Goal: Task Accomplishment & Management: Manage account settings

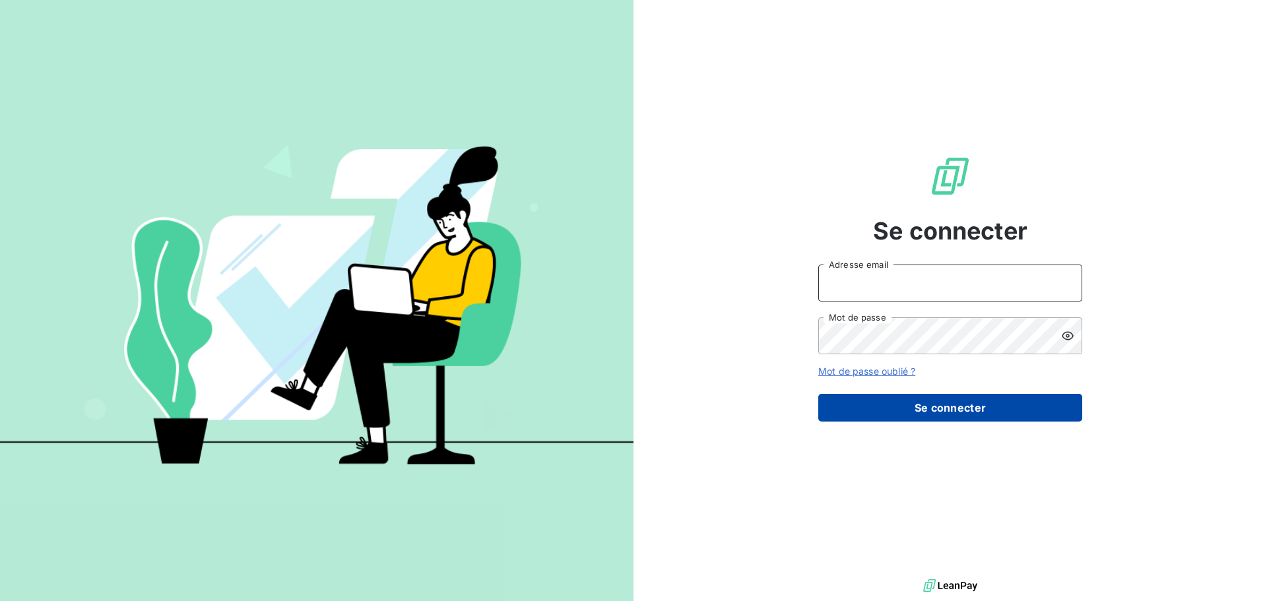
type input "[EMAIL_ADDRESS][DOMAIN_NAME]"
click at [946, 412] on button "Se connecter" at bounding box center [950, 408] width 264 height 28
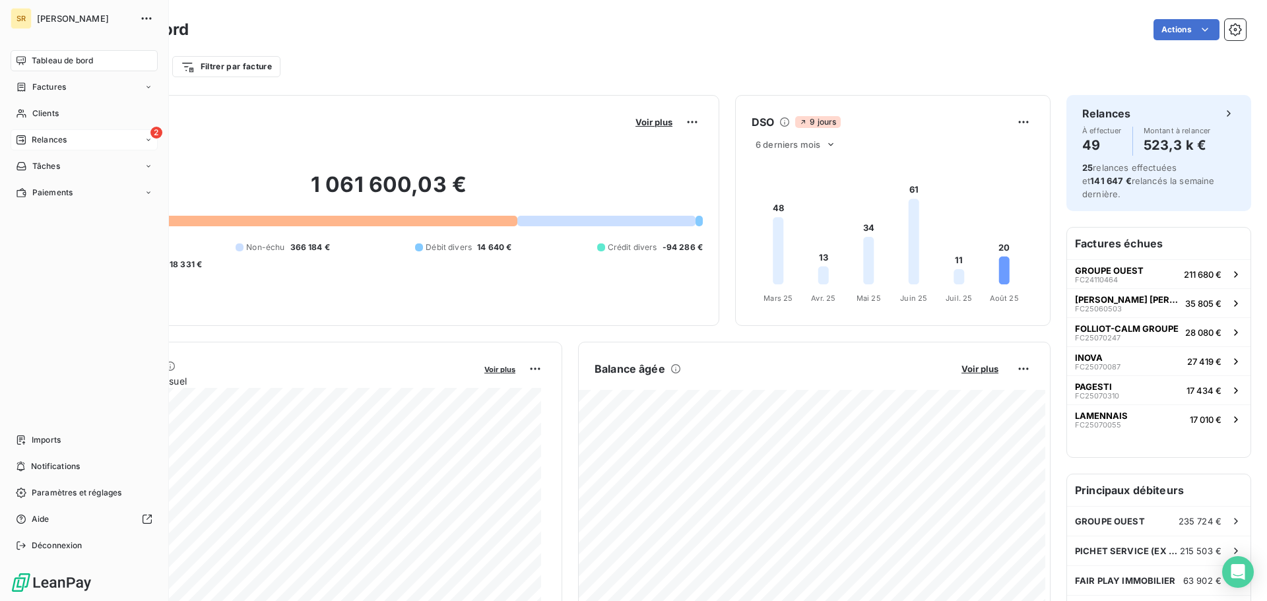
click at [29, 143] on div "Relances" at bounding box center [41, 140] width 51 height 12
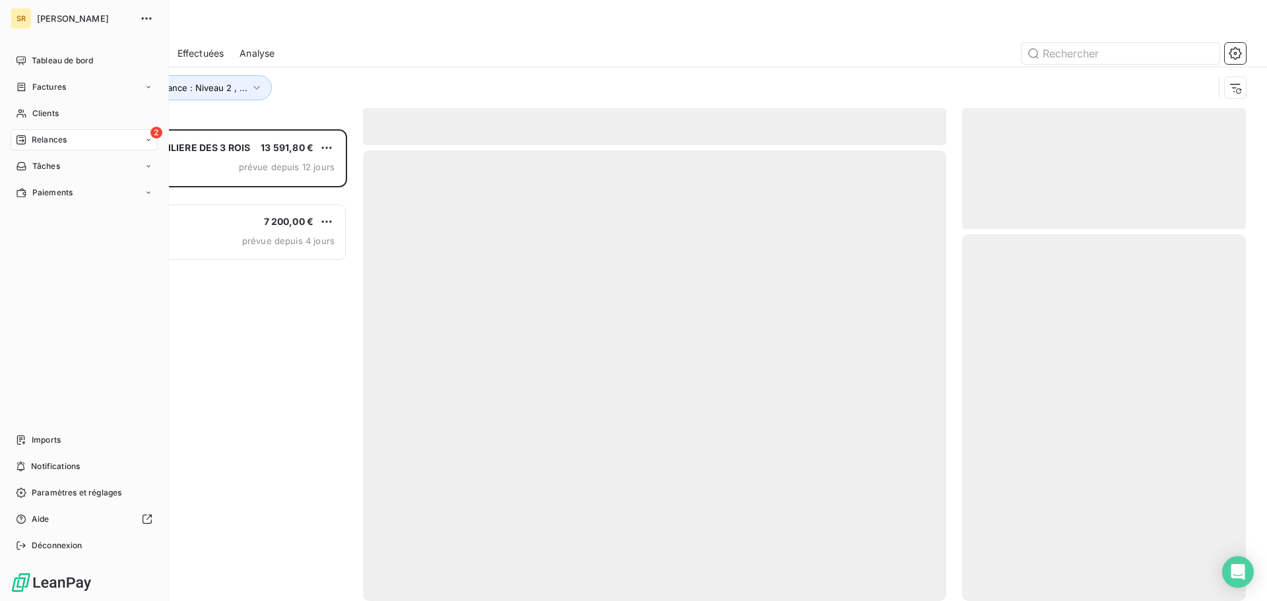
scroll to position [462, 274]
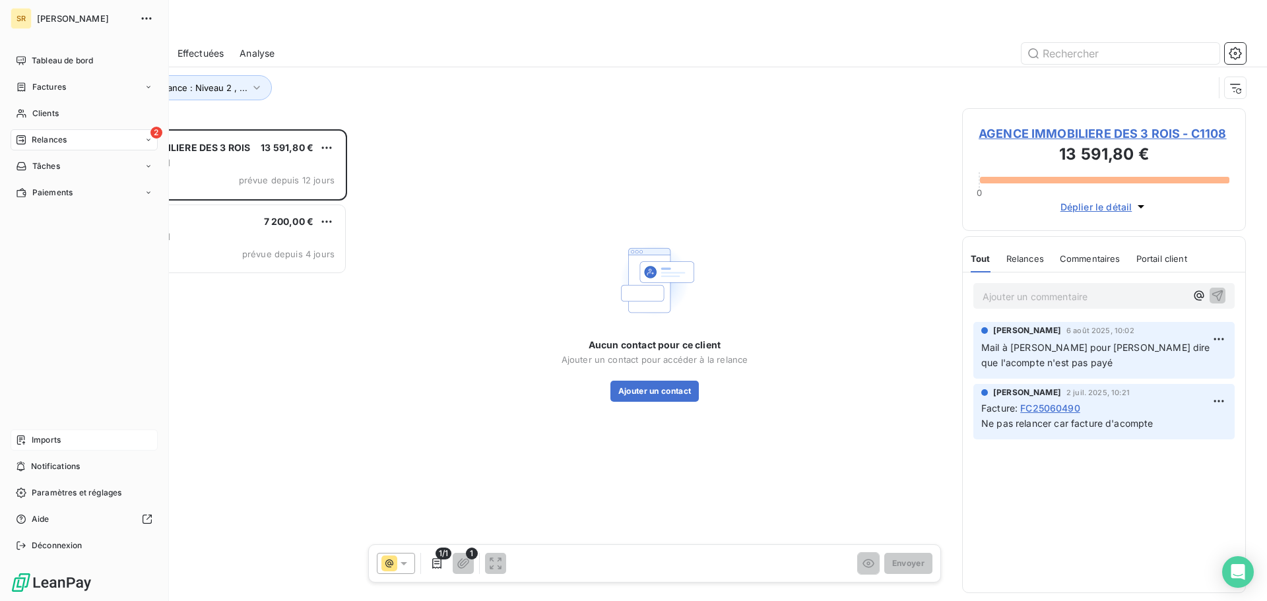
click at [49, 443] on span "Imports" at bounding box center [46, 440] width 29 height 12
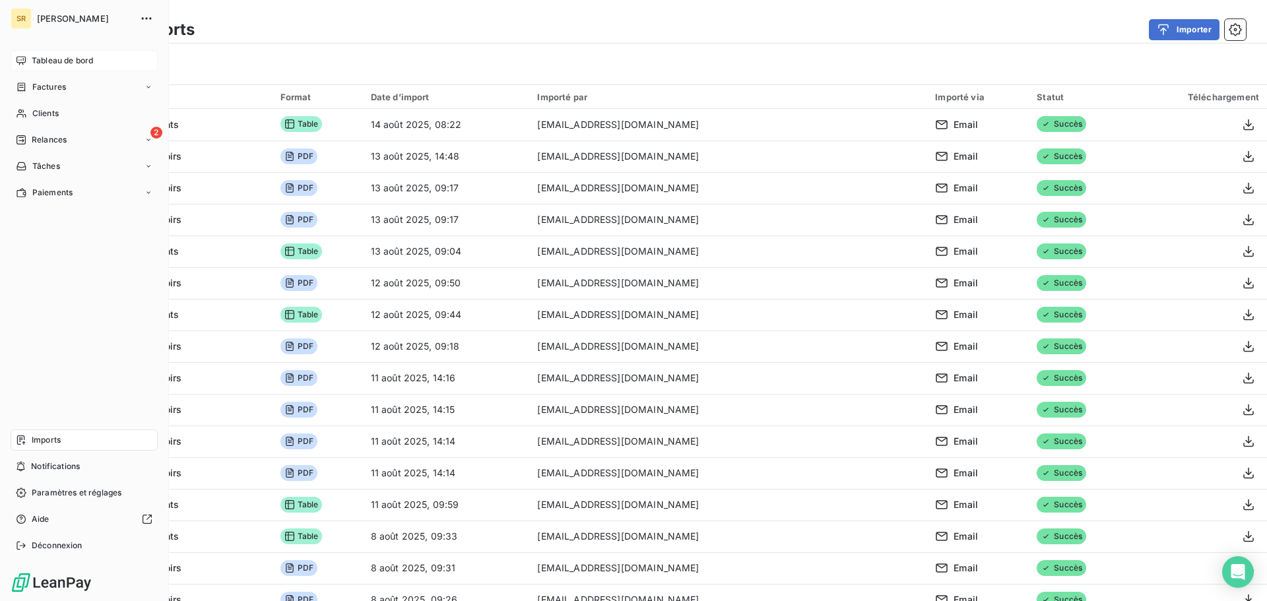
click at [45, 61] on span "Tableau de bord" at bounding box center [62, 61] width 61 height 12
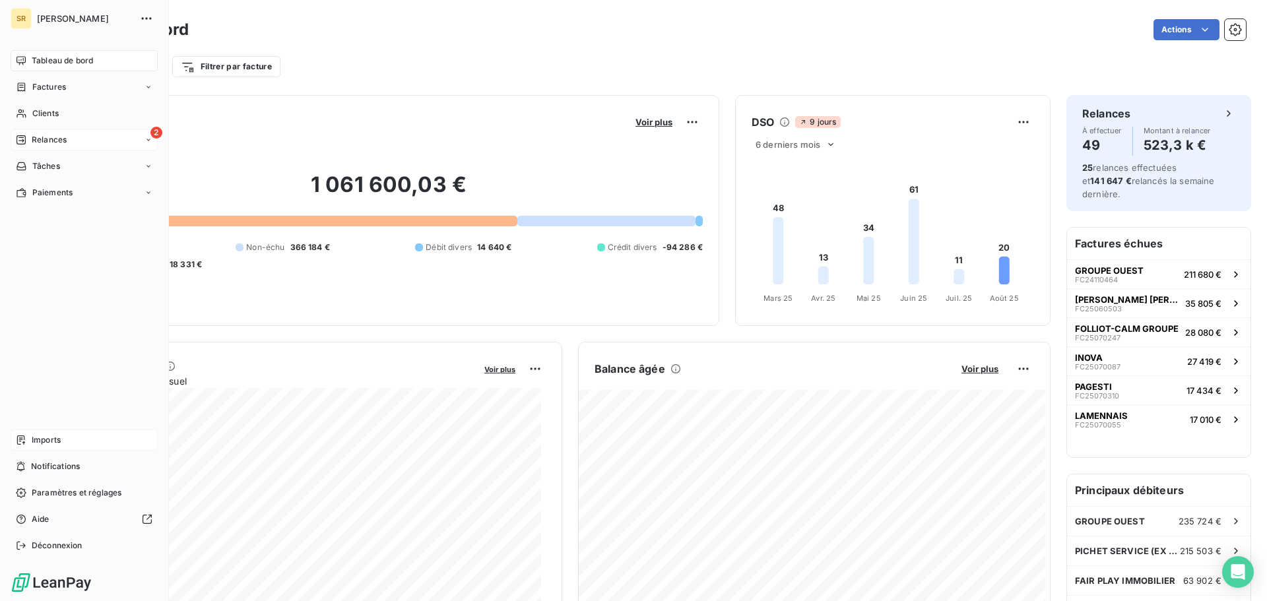
click at [47, 140] on span "Relances" at bounding box center [49, 140] width 35 height 12
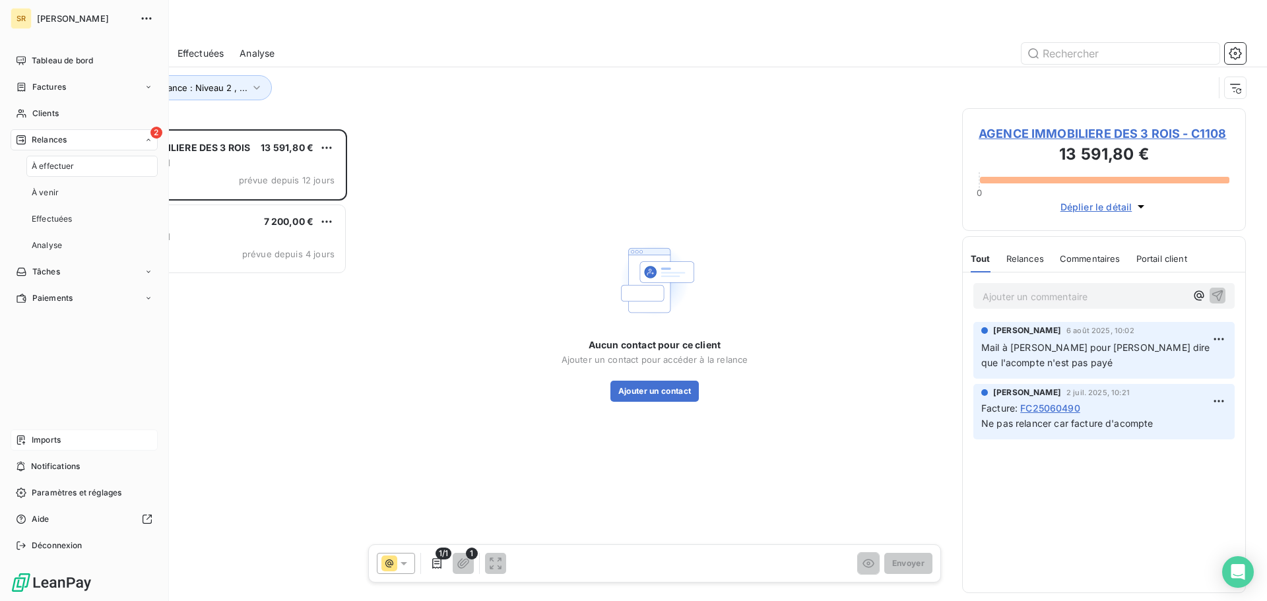
scroll to position [462, 274]
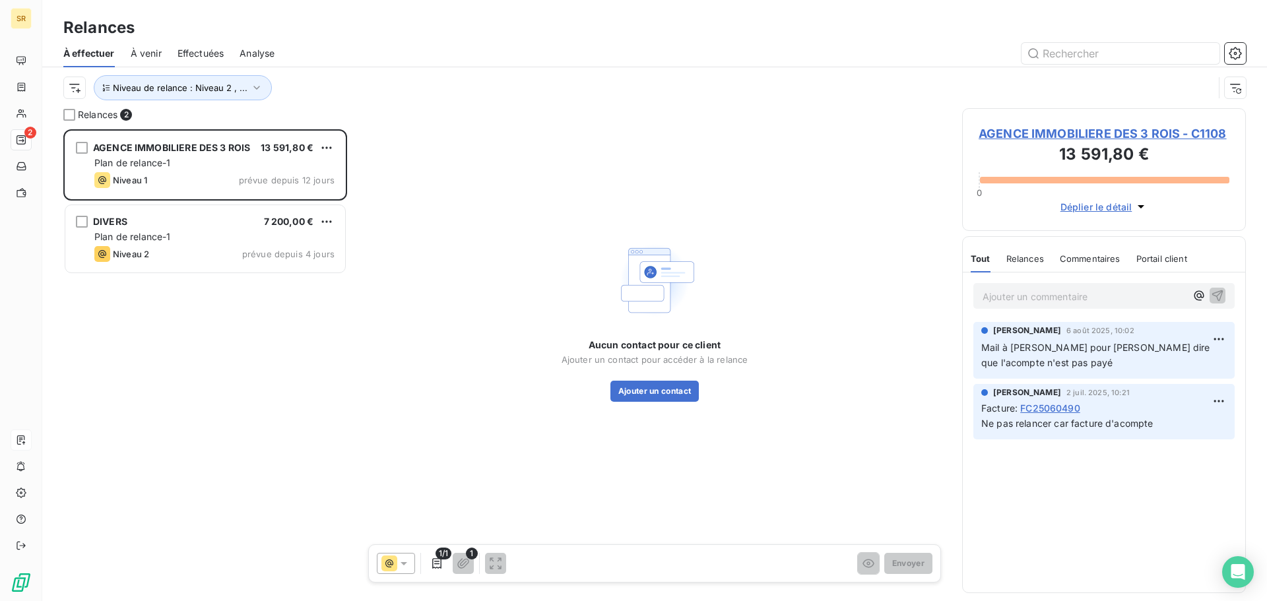
click at [152, 58] on span "À venir" at bounding box center [146, 53] width 31 height 13
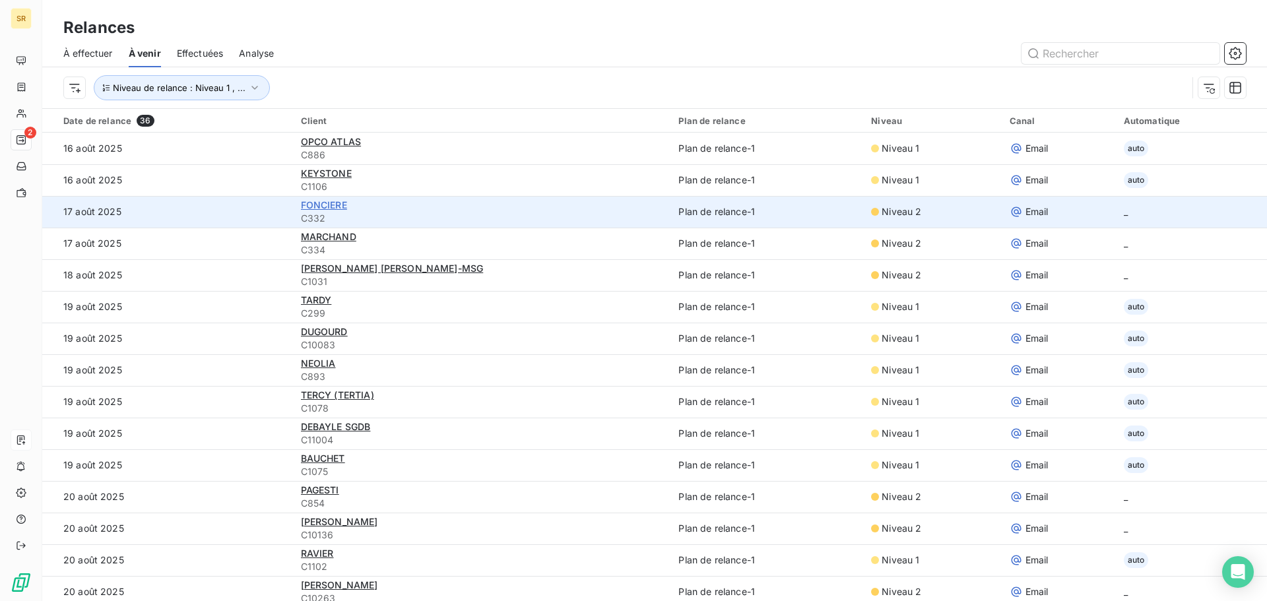
click at [327, 207] on span "FONCIERE" at bounding box center [324, 204] width 46 height 11
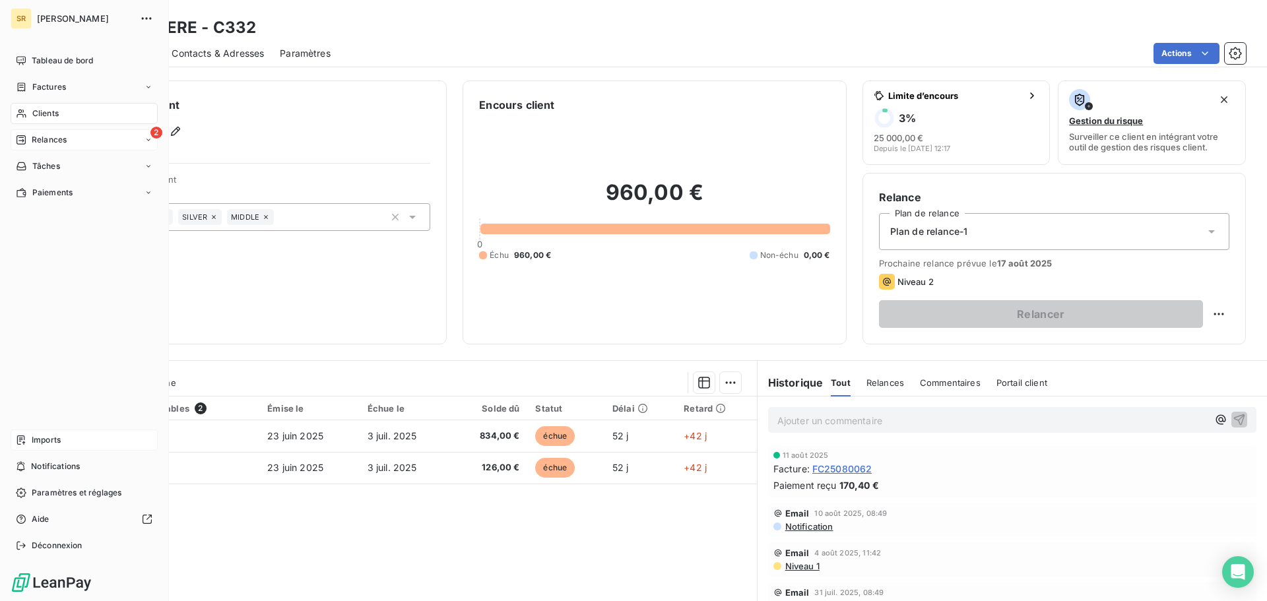
click at [34, 139] on span "Relances" at bounding box center [49, 140] width 35 height 12
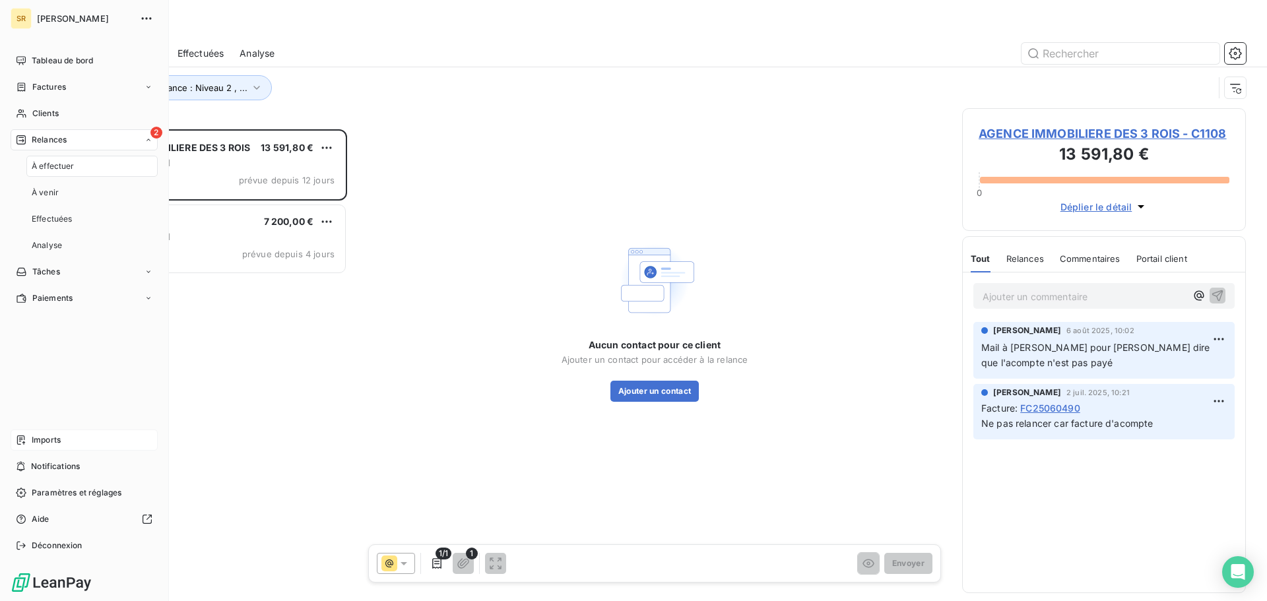
scroll to position [462, 274]
